Goal: Check status: Check status

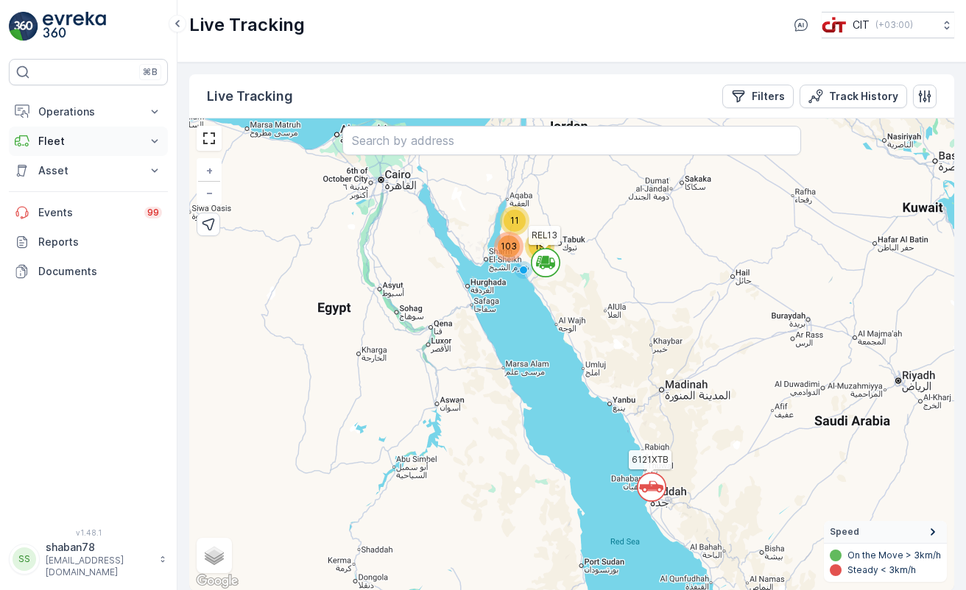
click at [159, 139] on icon at bounding box center [154, 141] width 15 height 15
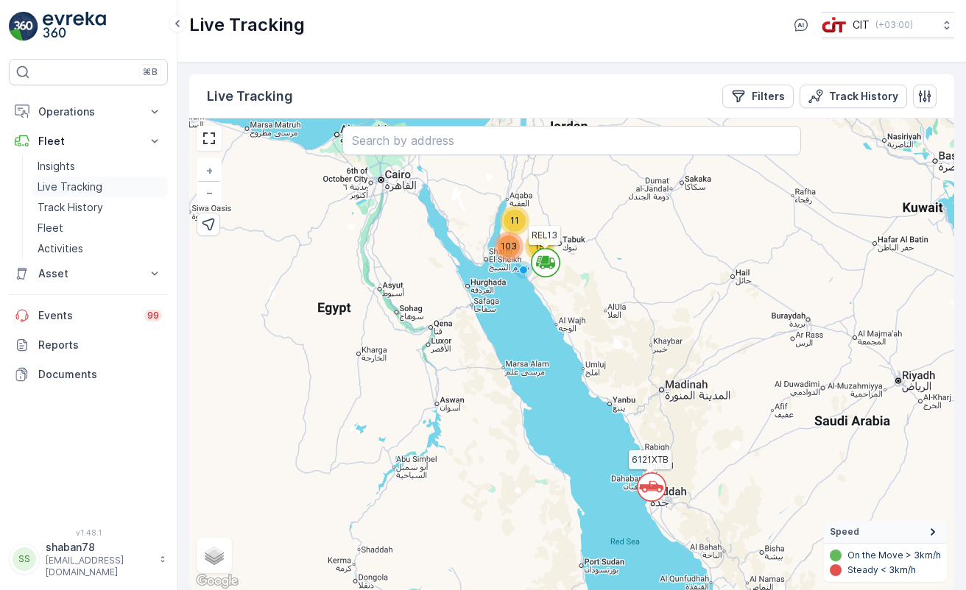
click at [134, 183] on link "Live Tracking" at bounding box center [100, 187] width 136 height 21
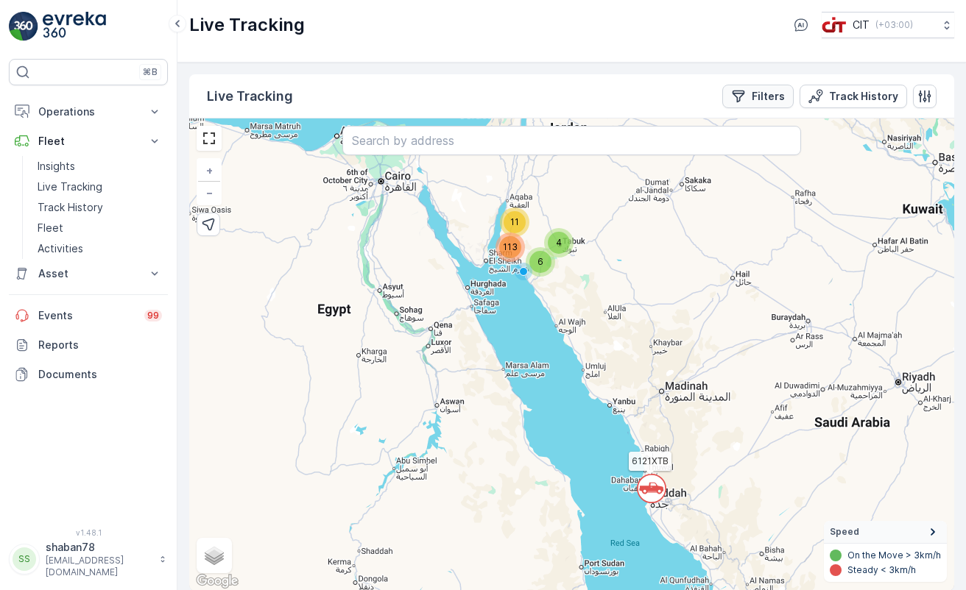
click at [771, 98] on p "Filters" at bounding box center [768, 96] width 33 height 15
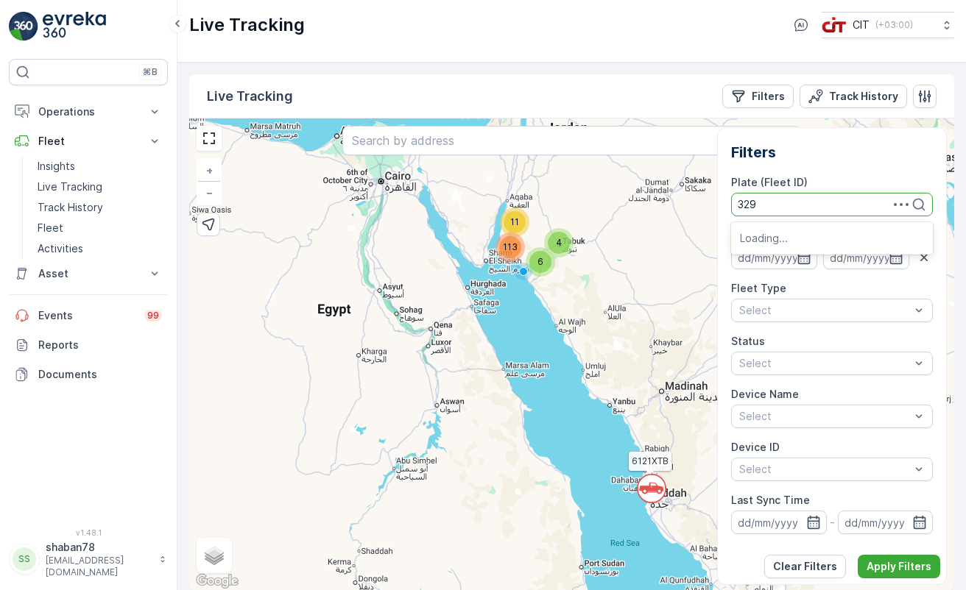
type input "3294"
click at [775, 233] on span "3294 AEB ([PERSON_NAME])" at bounding box center [810, 237] width 140 height 12
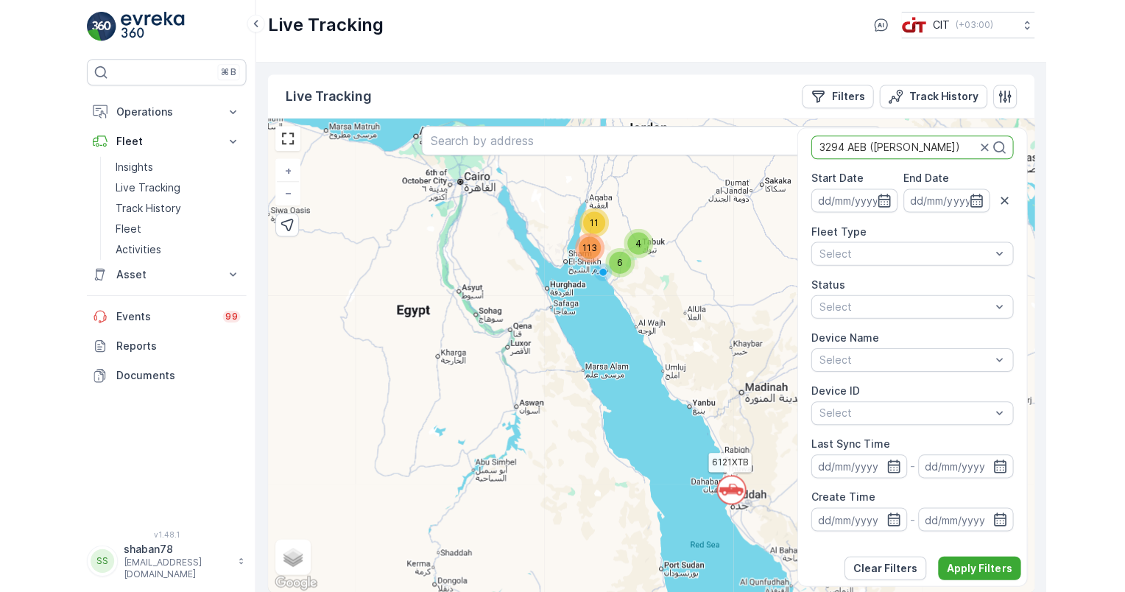
scroll to position [147, 0]
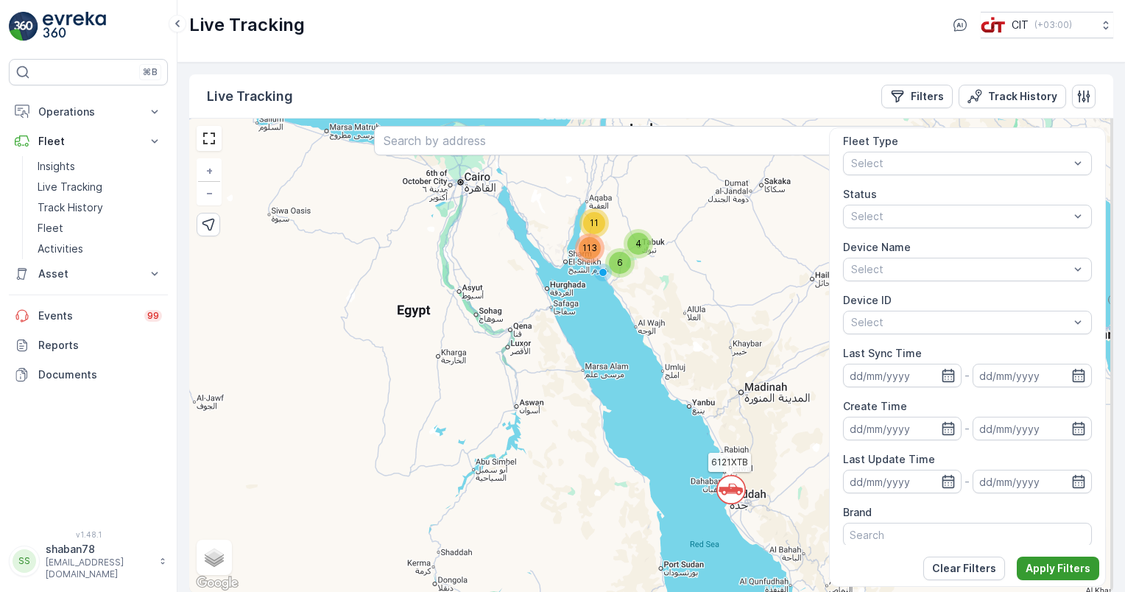
click at [965, 566] on p "Apply Filters" at bounding box center [1058, 568] width 65 height 15
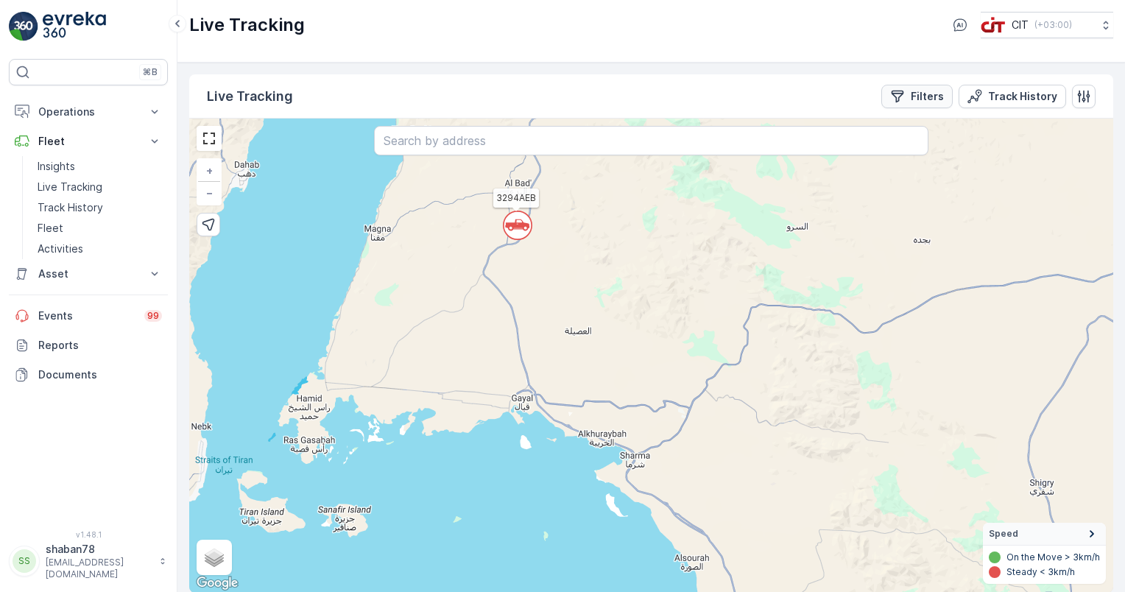
click at [925, 99] on p "Filters" at bounding box center [927, 96] width 33 height 15
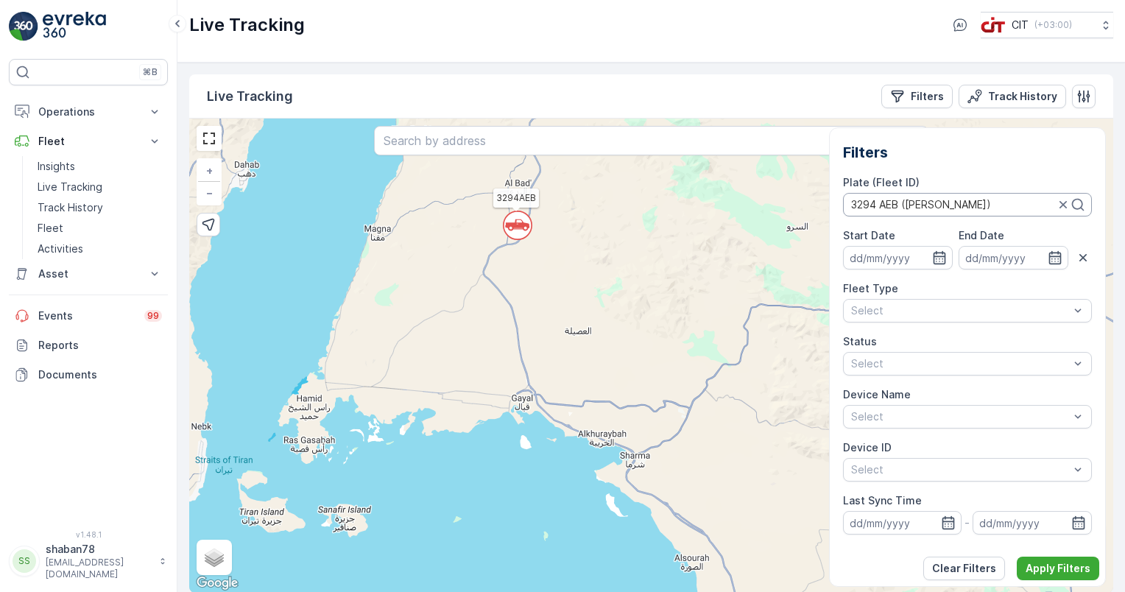
click at [873, 200] on div at bounding box center [953, 205] width 207 height 12
type input "3293"
click at [903, 239] on span "3293 AEB (Dil Bahadur Zone 04 (OCS))" at bounding box center [947, 237] width 191 height 12
click at [965, 567] on p "Apply Filters" at bounding box center [1058, 568] width 65 height 15
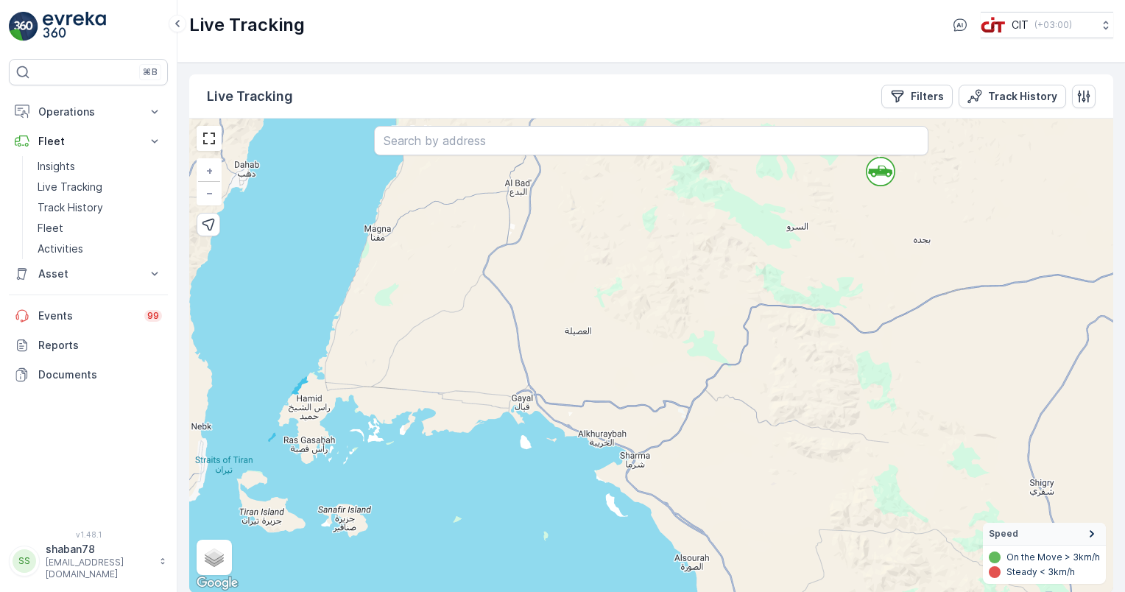
scroll to position [0, 0]
click at [879, 177] on circle at bounding box center [881, 172] width 28 height 28
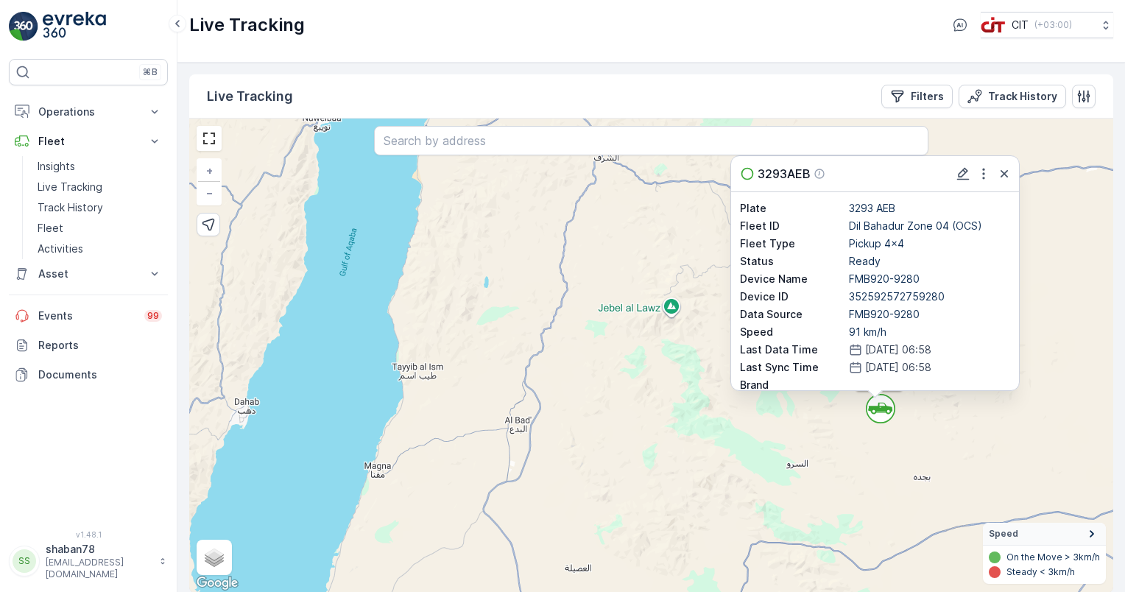
click at [839, 431] on div "` 3293AEB 3293AEB Plate 3293 AEB Fleet ID Dil Bahadur Zone 04 (OCS) Fleet Type …" at bounding box center [651, 356] width 924 height 474
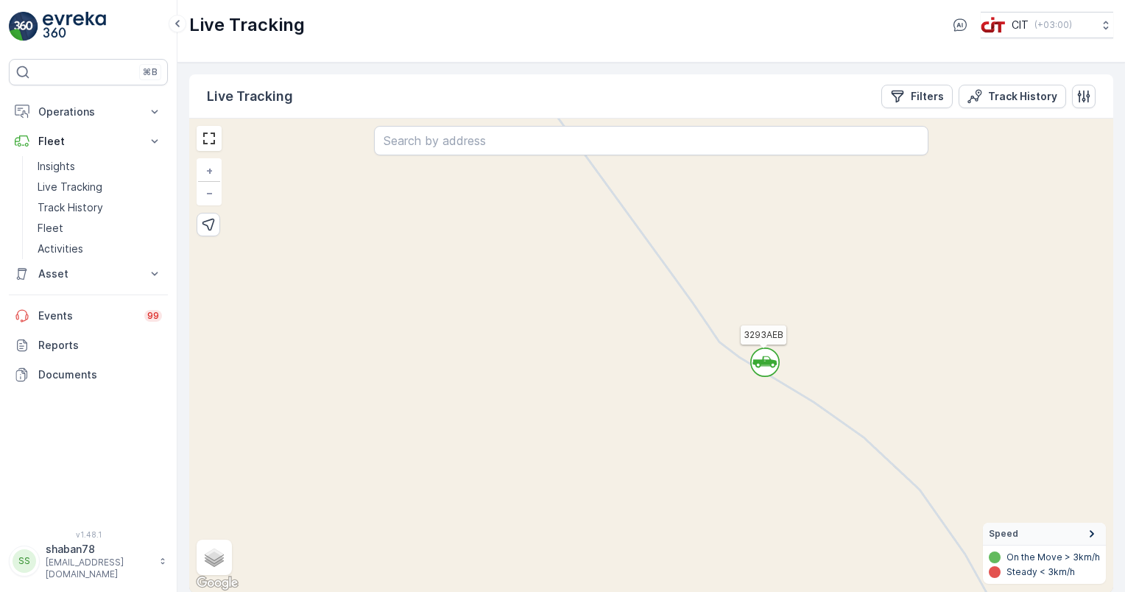
click at [765, 368] on circle at bounding box center [765, 362] width 28 height 28
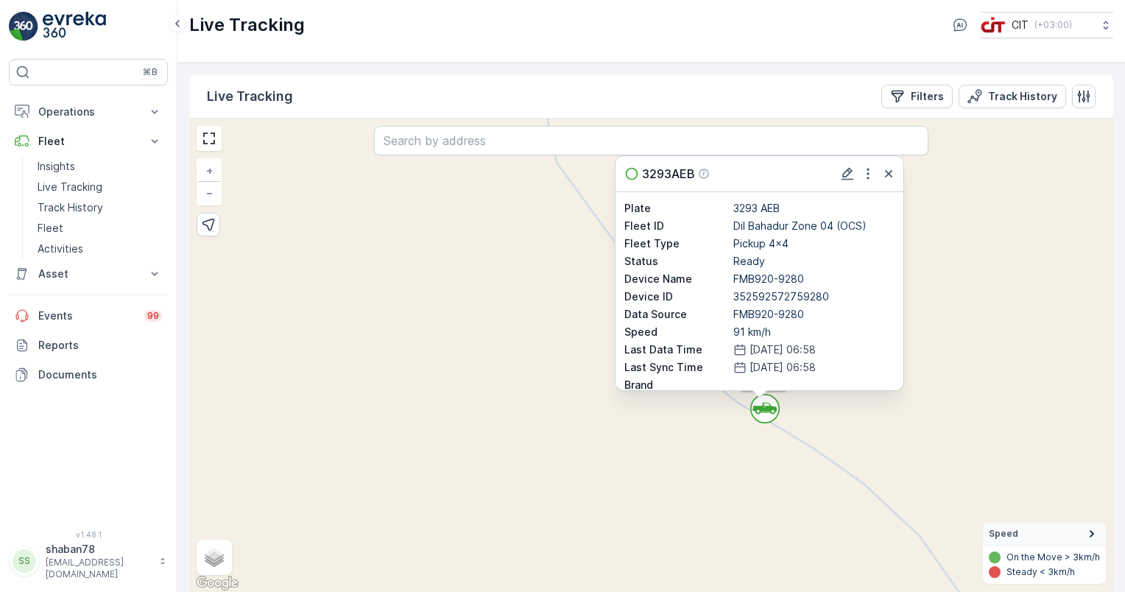
click at [794, 489] on div "` 3293AEB 3293AEB Plate 3293 AEB Fleet ID Dil Bahadur Zone 04 (OCS) Fleet Type …" at bounding box center [651, 356] width 924 height 474
